Goal: Find specific page/section: Find specific page/section

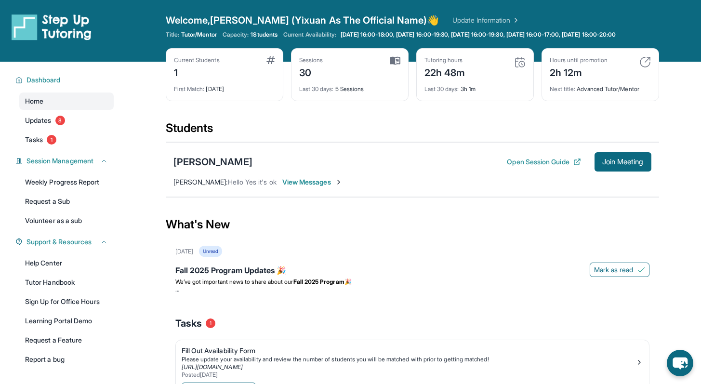
click at [226, 25] on span "Welcome, [PERSON_NAME] (Yixuan As The Official Name) 👋" at bounding box center [303, 19] width 274 height 13
click at [258, 20] on span "Welcome, [PERSON_NAME] (Yixuan As The Official Name) 👋" at bounding box center [303, 19] width 274 height 13
click at [453, 21] on link "Update Information" at bounding box center [486, 20] width 67 height 10
click at [669, 362] on icon "chat-button" at bounding box center [680, 363] width 28 height 28
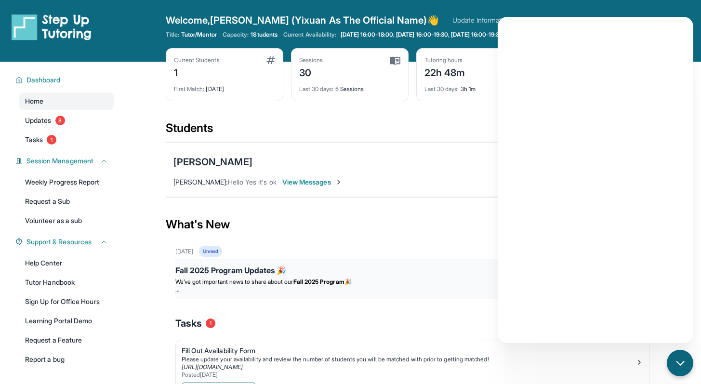
click at [403, 278] on div "Fall 2025 Program Updates 🎉" at bounding box center [412, 271] width 474 height 13
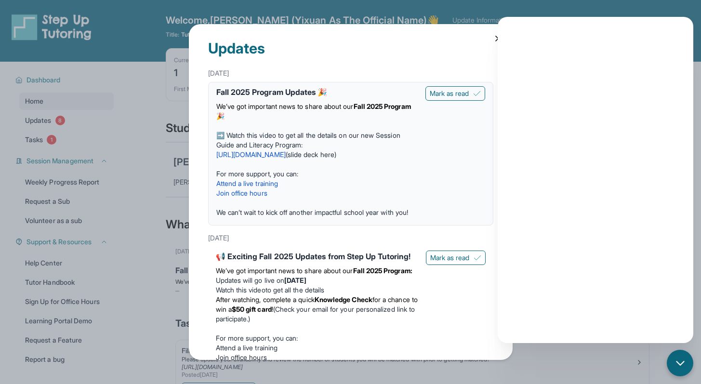
click at [494, 34] on icon at bounding box center [499, 39] width 10 height 10
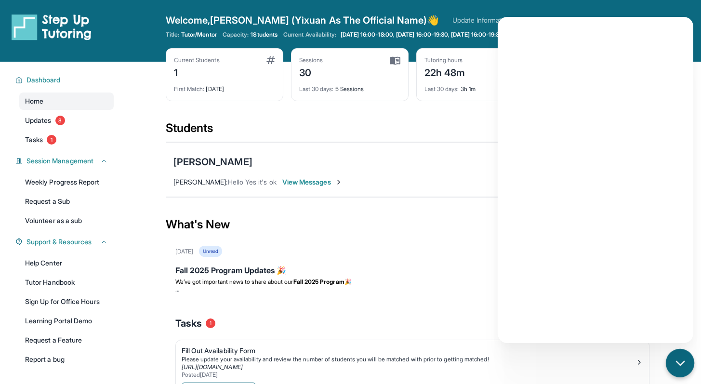
click at [679, 364] on icon "chat-button" at bounding box center [680, 363] width 8 height 4
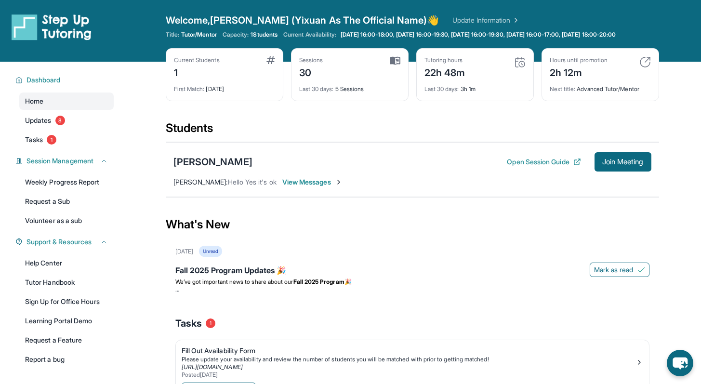
scroll to position [71, 0]
